Goal: Find specific page/section: Find specific page/section

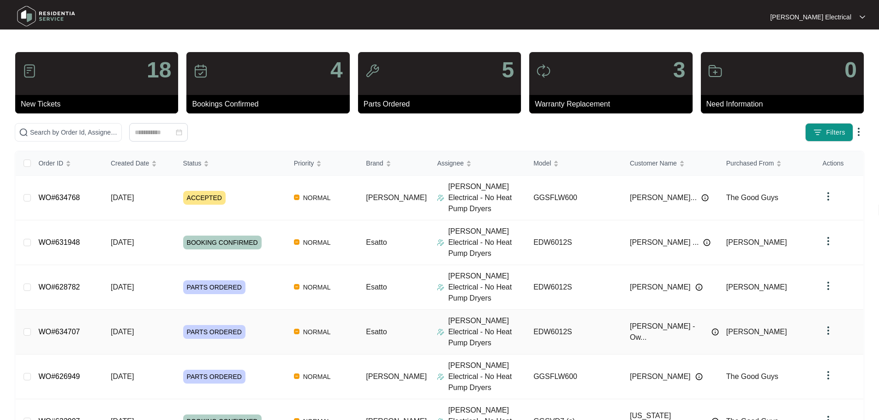
scroll to position [137, 0]
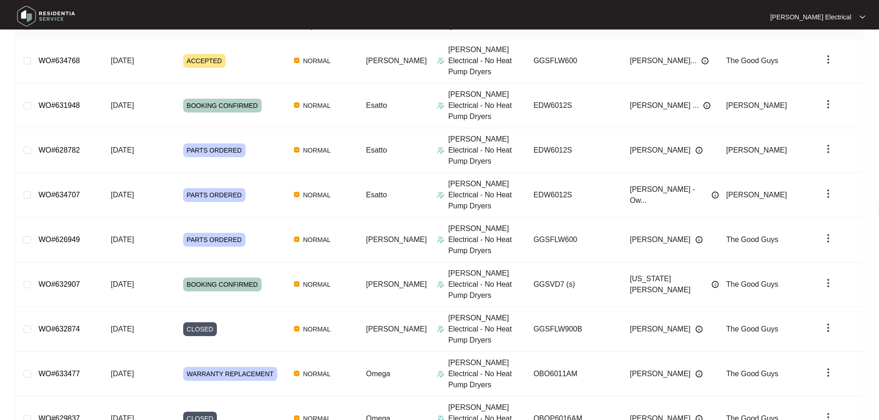
click at [433, 386] on div "Order ID Created Date Status Priority Brand Assignee Model Customer Name Purcha…" at bounding box center [440, 261] width 848 height 494
click at [430, 398] on div "Order ID Created Date Status Priority Brand Assignee Model Customer Name Purcha…" at bounding box center [440, 265] width 850 height 503
click at [430, 381] on div "Order ID Created Date Status Priority Brand Assignee Model Customer Name Purcha…" at bounding box center [440, 261] width 848 height 494
drag, startPoint x: 430, startPoint y: 391, endPoint x: 439, endPoint y: 386, distance: 9.9
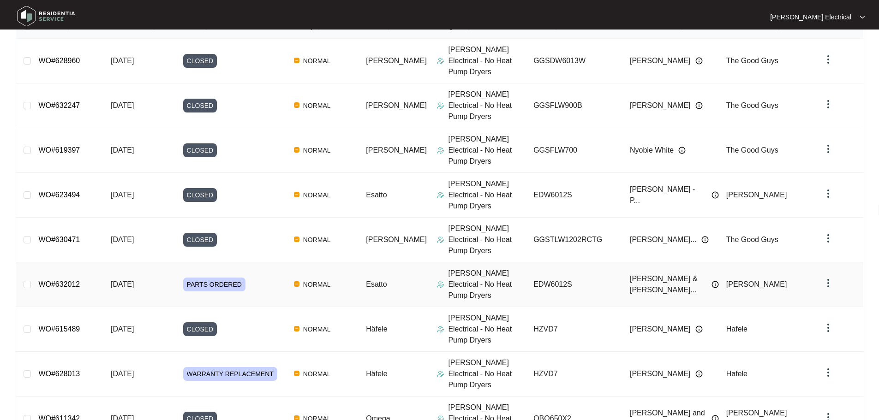
scroll to position [0, 0]
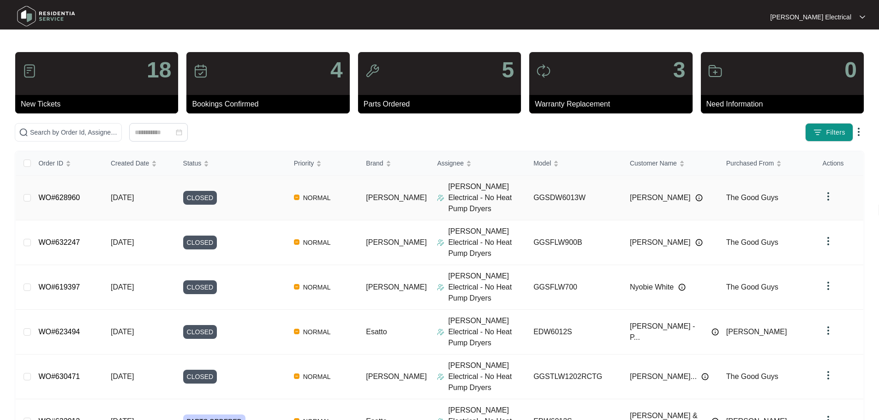
click at [595, 186] on td "GGSDW6013W" at bounding box center [574, 198] width 96 height 45
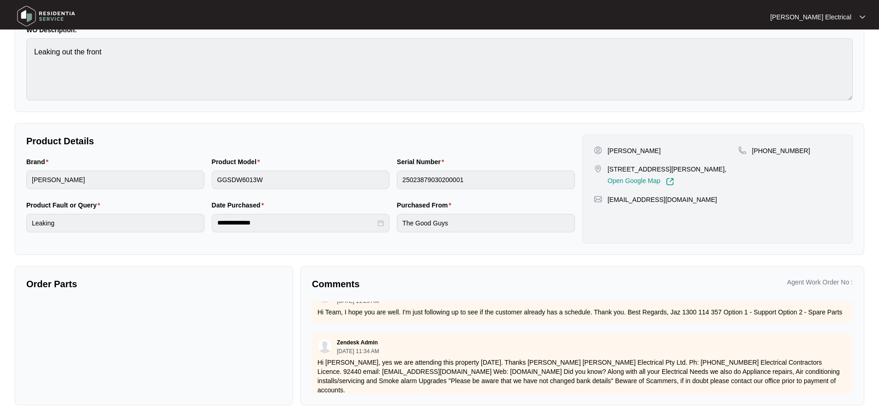
scroll to position [41, 0]
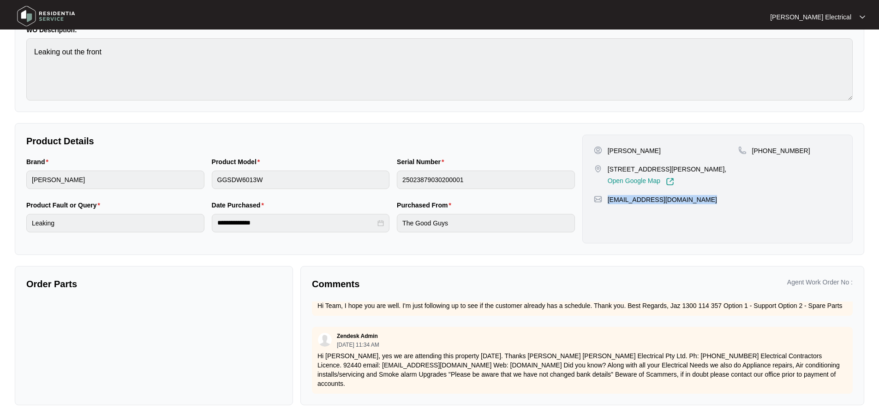
drag, startPoint x: 702, startPoint y: 200, endPoint x: 606, endPoint y: 198, distance: 95.5
click at [606, 198] on div "[EMAIL_ADDRESS][DOMAIN_NAME]" at bounding box center [717, 199] width 247 height 9
copy p "[EMAIL_ADDRESS][DOMAIN_NAME]"
